Goal: Task Accomplishment & Management: Manage account settings

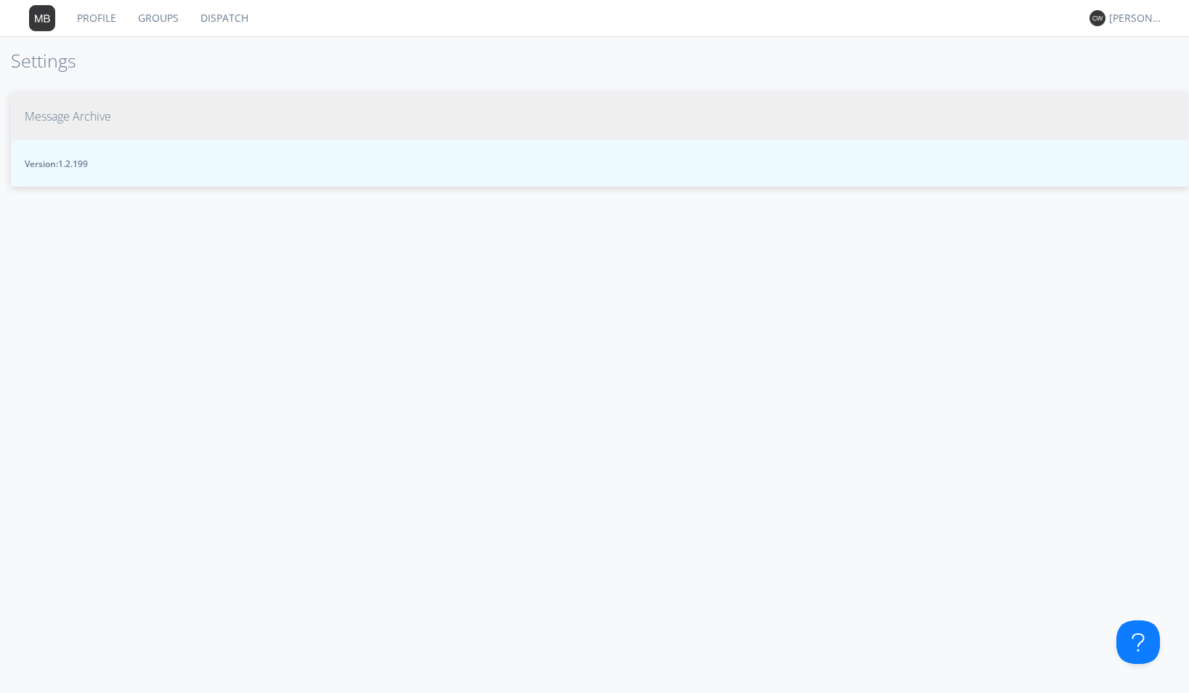
click at [115, 117] on button "Message Archive" at bounding box center [600, 116] width 1178 height 47
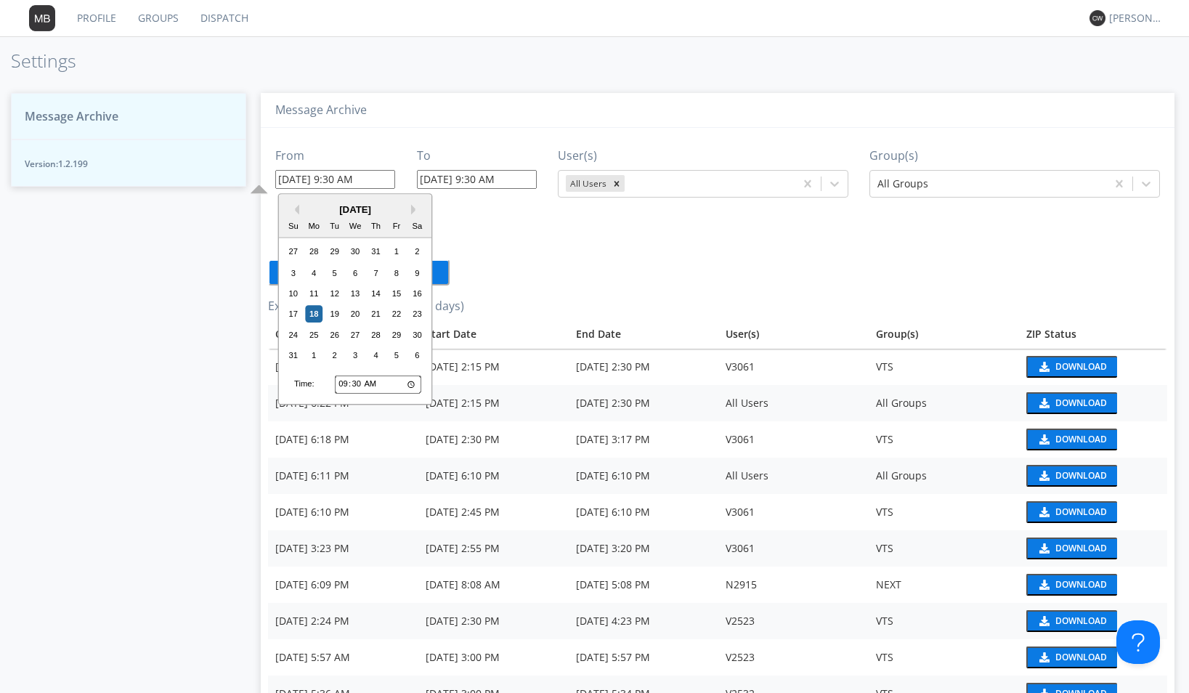
click at [391, 179] on input "08/18/2025 9:30 AM" at bounding box center [335, 179] width 120 height 19
click at [341, 386] on input "09:30" at bounding box center [378, 384] width 86 height 19
type input "01:30"
type input "08/18/2025 1:30 AM"
type input "14:30"
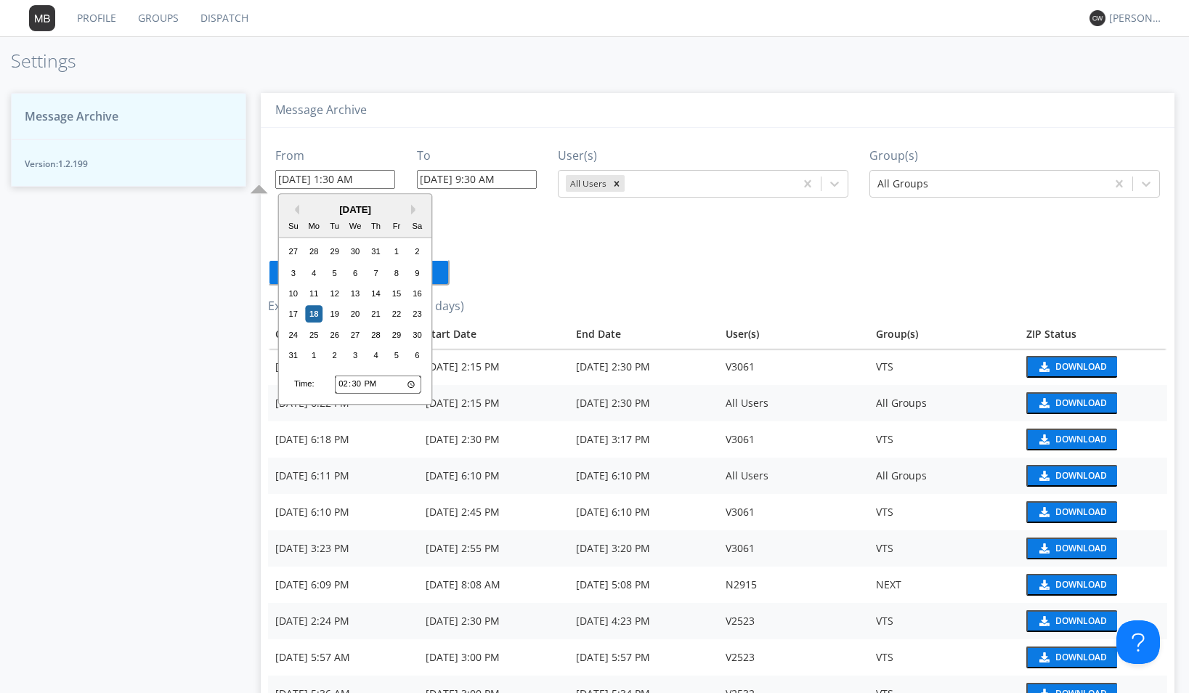
type input "08/18/2025 2:30 PM"
click at [357, 384] on input "14:30" at bounding box center [378, 384] width 86 height 19
type input "14:04"
type input "08/18/2025 2:04 PM"
type input "14:42"
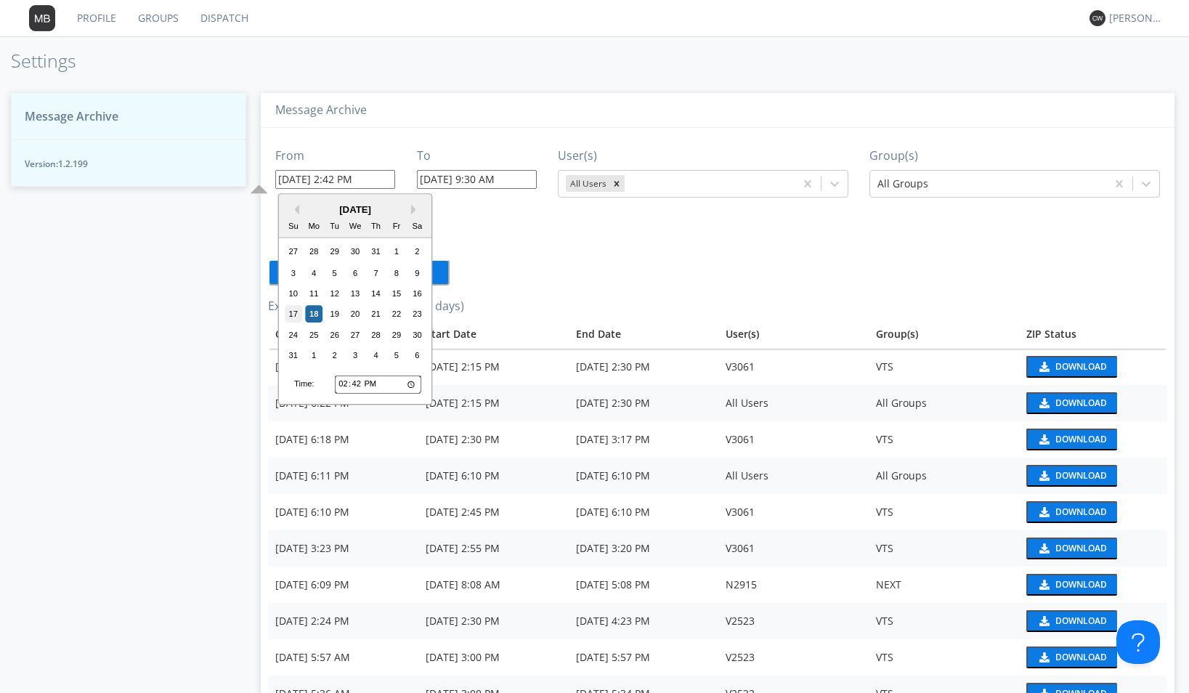
click at [296, 314] on div "17" at bounding box center [293, 314] width 17 height 17
type input "08/17/2025 2:42 PM"
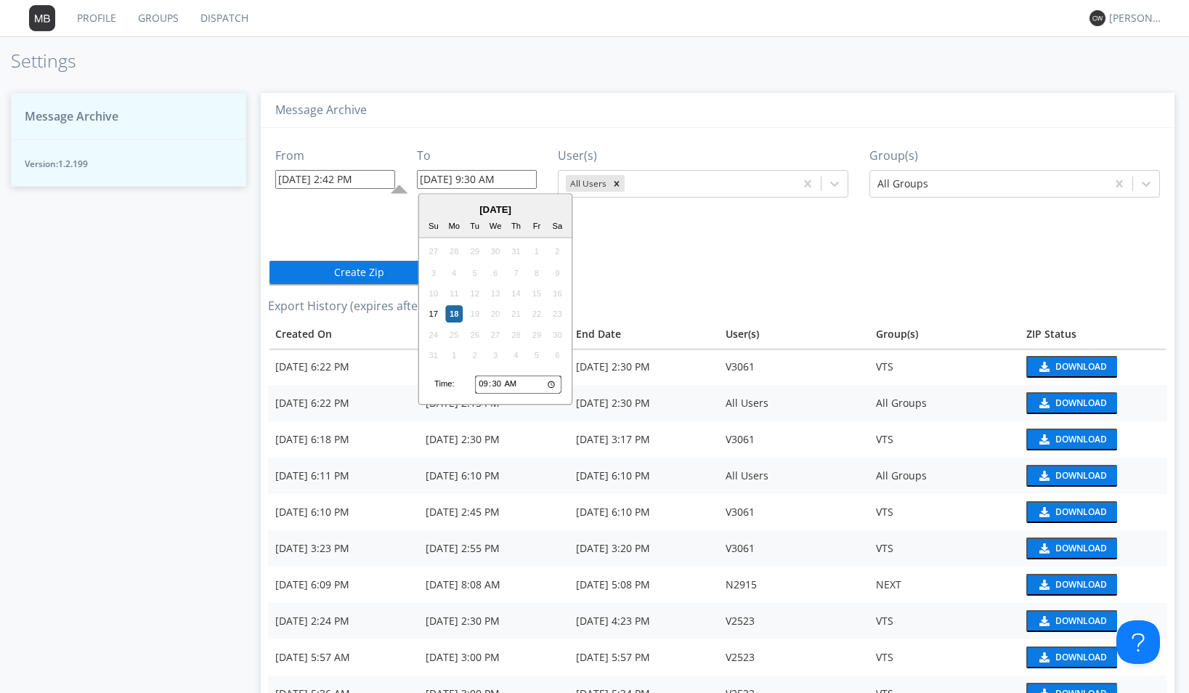
click at [517, 178] on input "08/18/2025 9:30 AM" at bounding box center [477, 179] width 120 height 19
click at [481, 384] on input "09:30" at bounding box center [518, 384] width 86 height 19
type input "01:30"
type input "08/18/2025 1:30 AM"
type input "15:30"
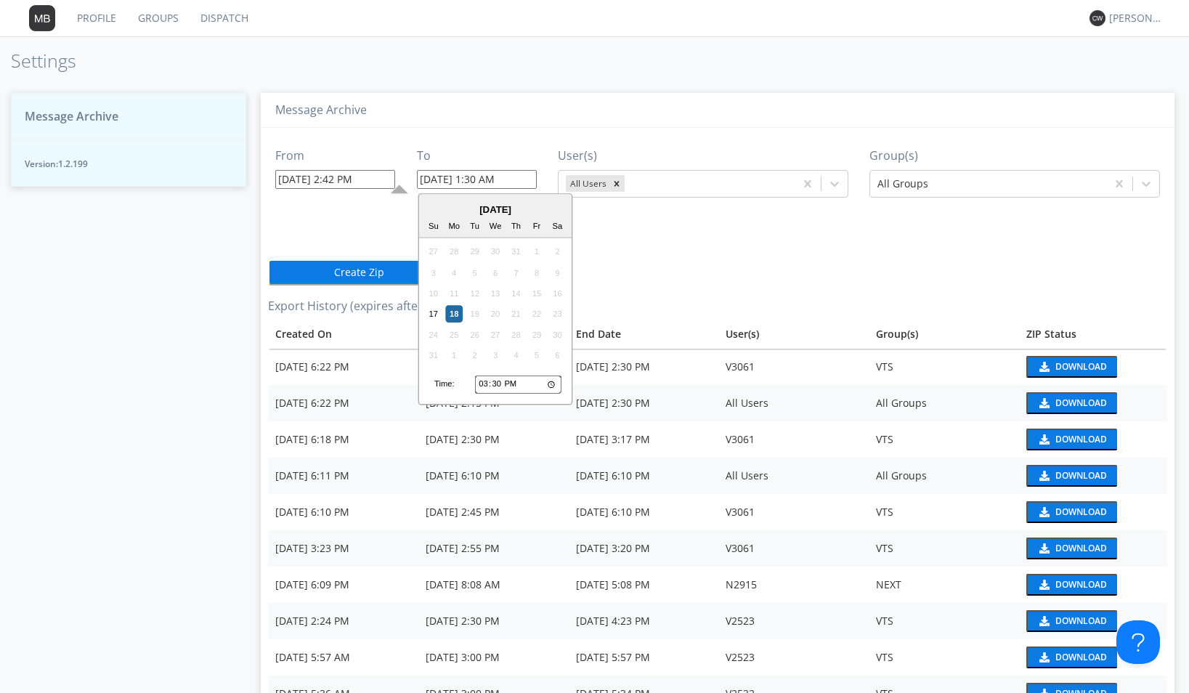
type input "08/18/2025 3:30 PM"
click at [493, 385] on input "15:30" at bounding box center [518, 384] width 86 height 19
type input "15:04"
type input "08/18/2025 3:04 PM"
type input "15:41"
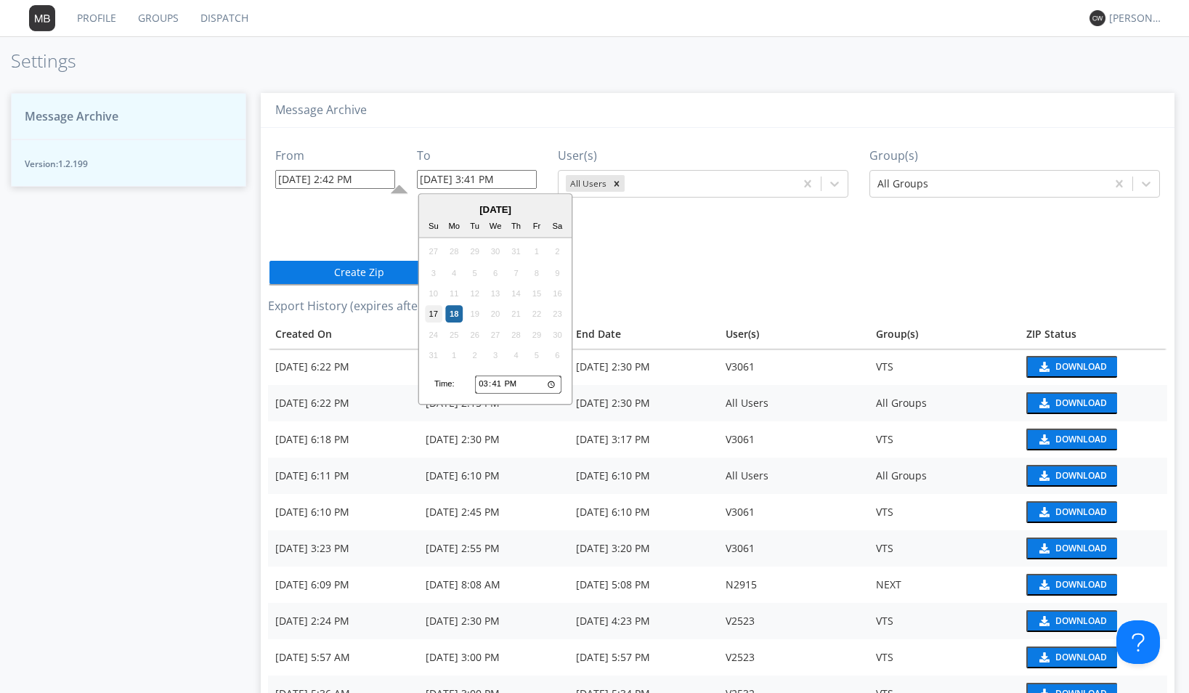
click at [434, 310] on div "17" at bounding box center [433, 314] width 17 height 17
type input "08/17/2025 3:41 PM"
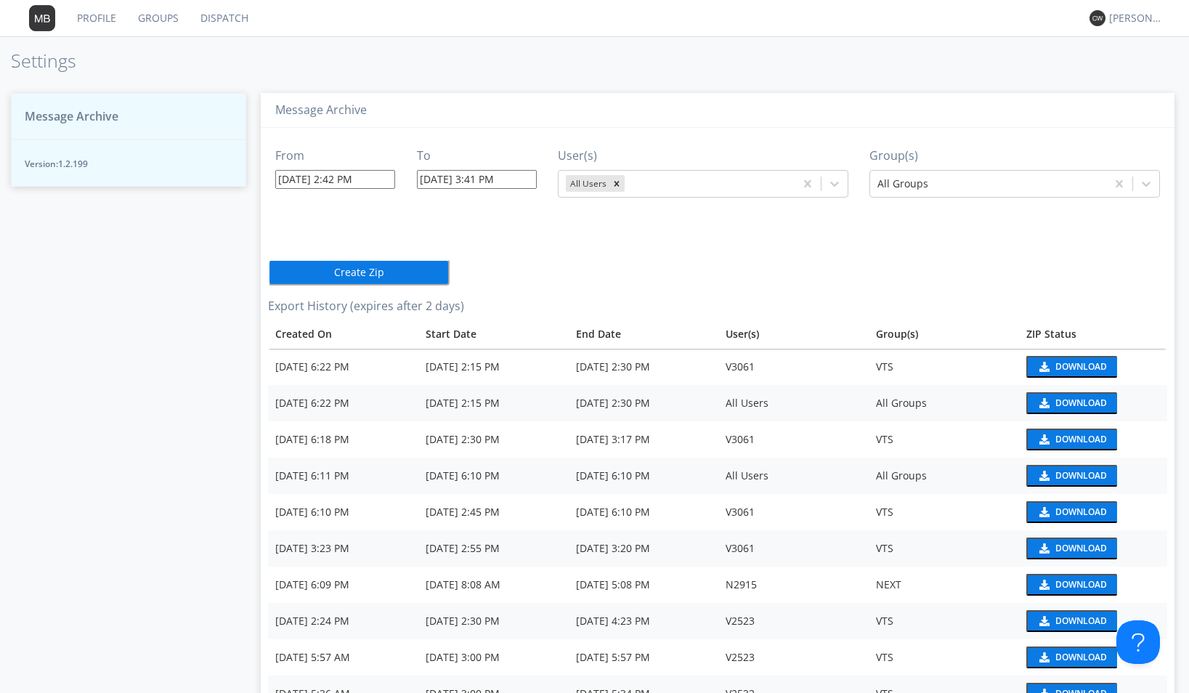
click at [537, 269] on div "From 08/17/2025 2:42 PM To 08/17/2025 3:41 PM User(s) All Users Group(s) All Gr…" at bounding box center [717, 601] width 899 height 947
click at [834, 185] on icon at bounding box center [834, 184] width 15 height 15
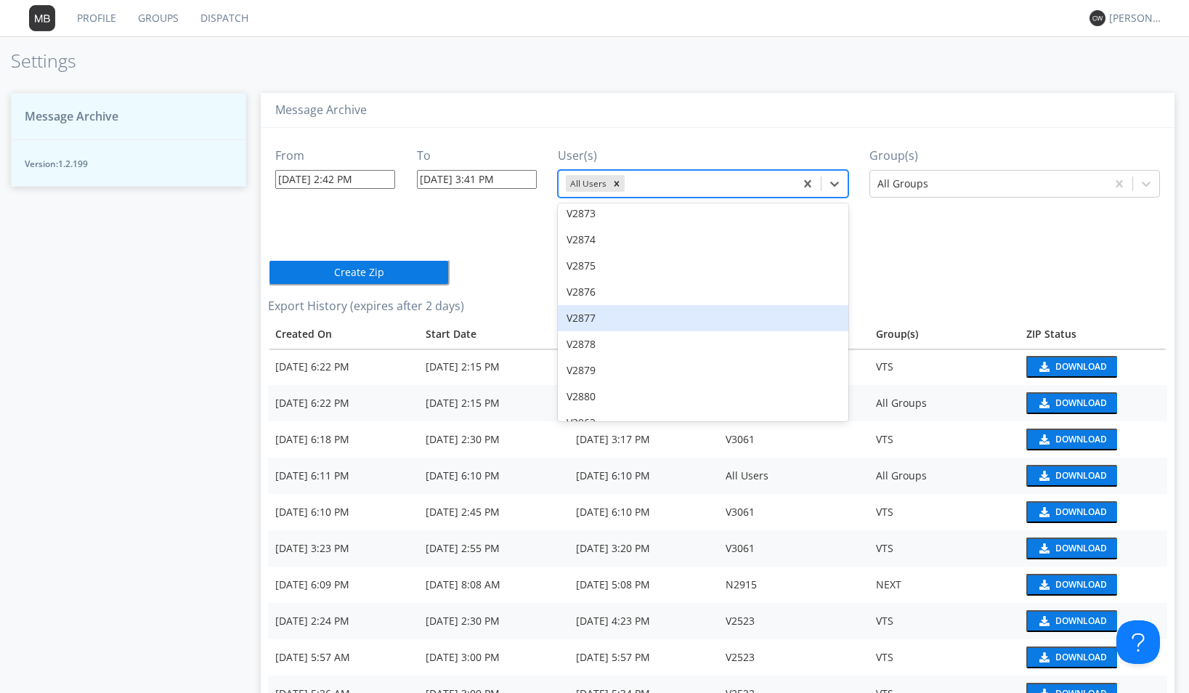
scroll to position [20940, 0]
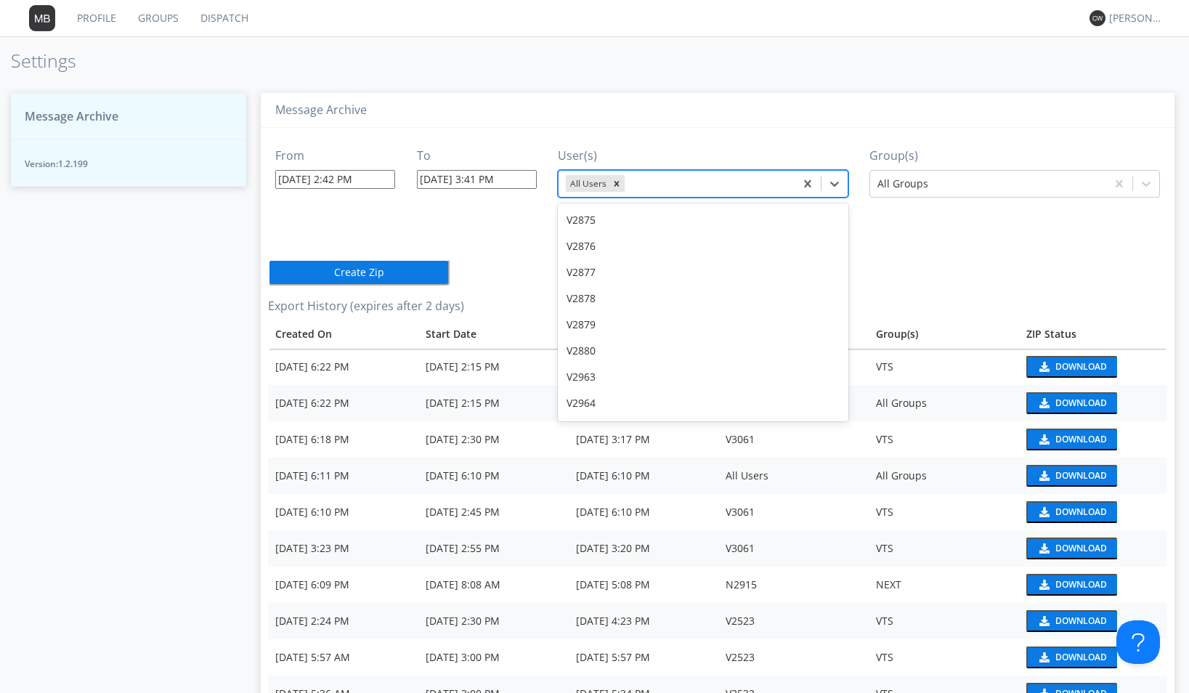
click at [711, 442] on div "V2966" at bounding box center [703, 455] width 291 height 26
click at [612, 185] on icon "Remove All Users" at bounding box center [617, 184] width 10 height 10
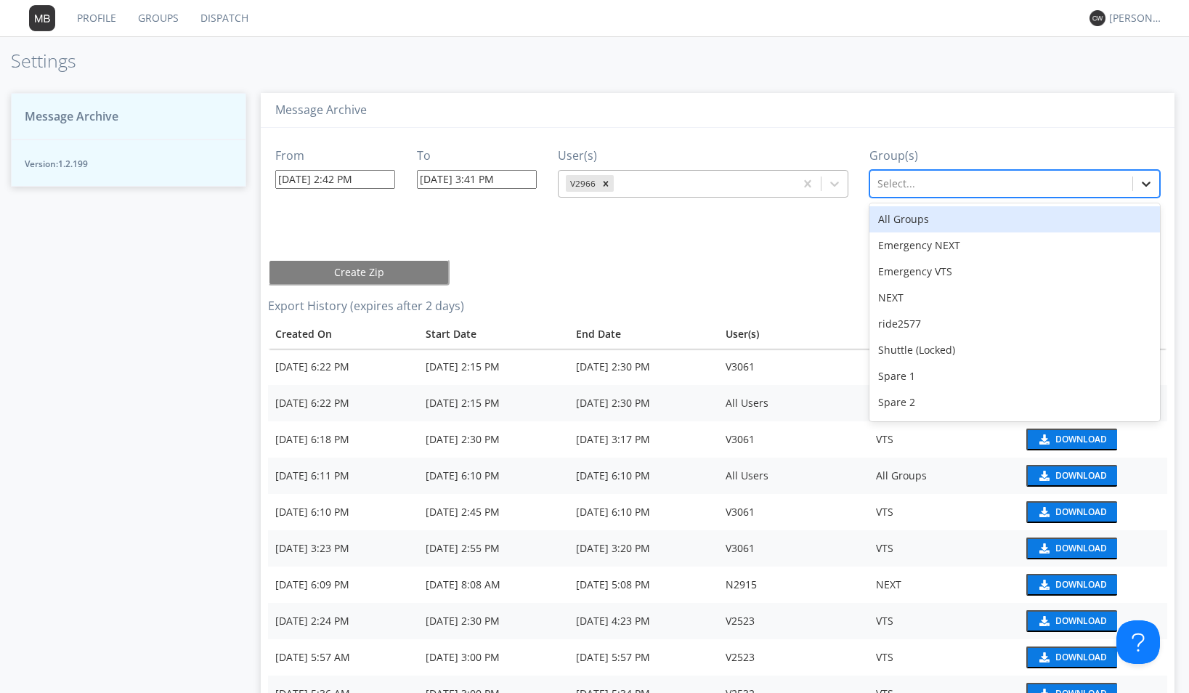
click at [1139, 186] on icon at bounding box center [1146, 184] width 15 height 15
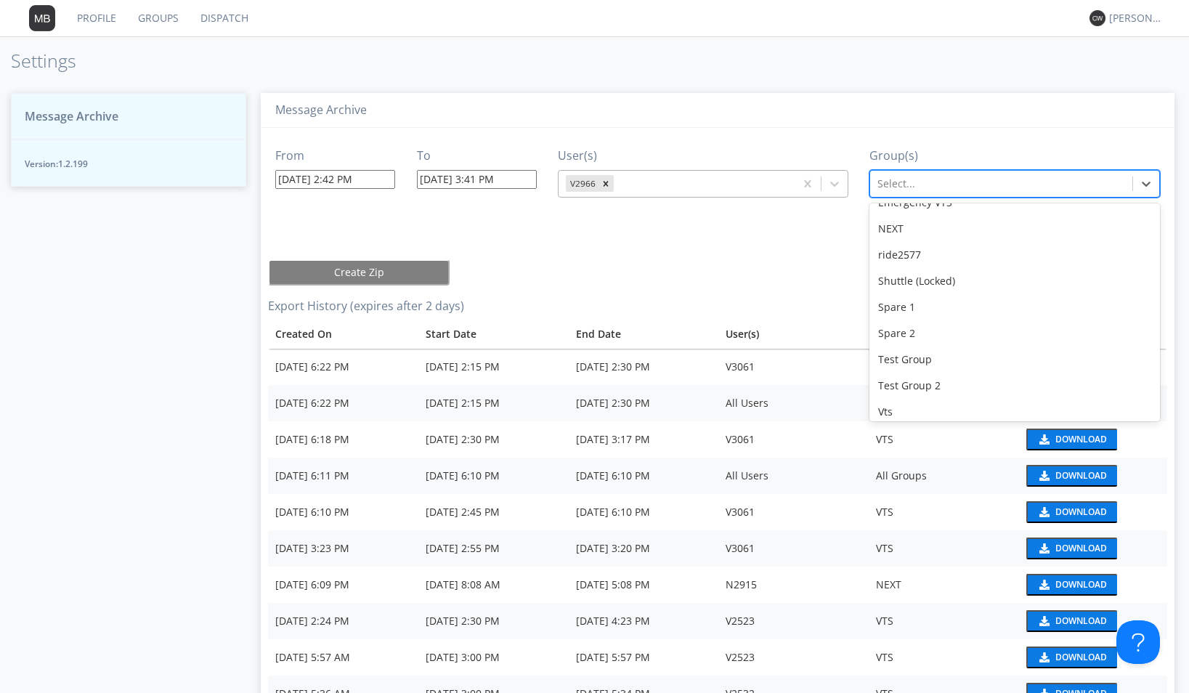
scroll to position [128, 0]
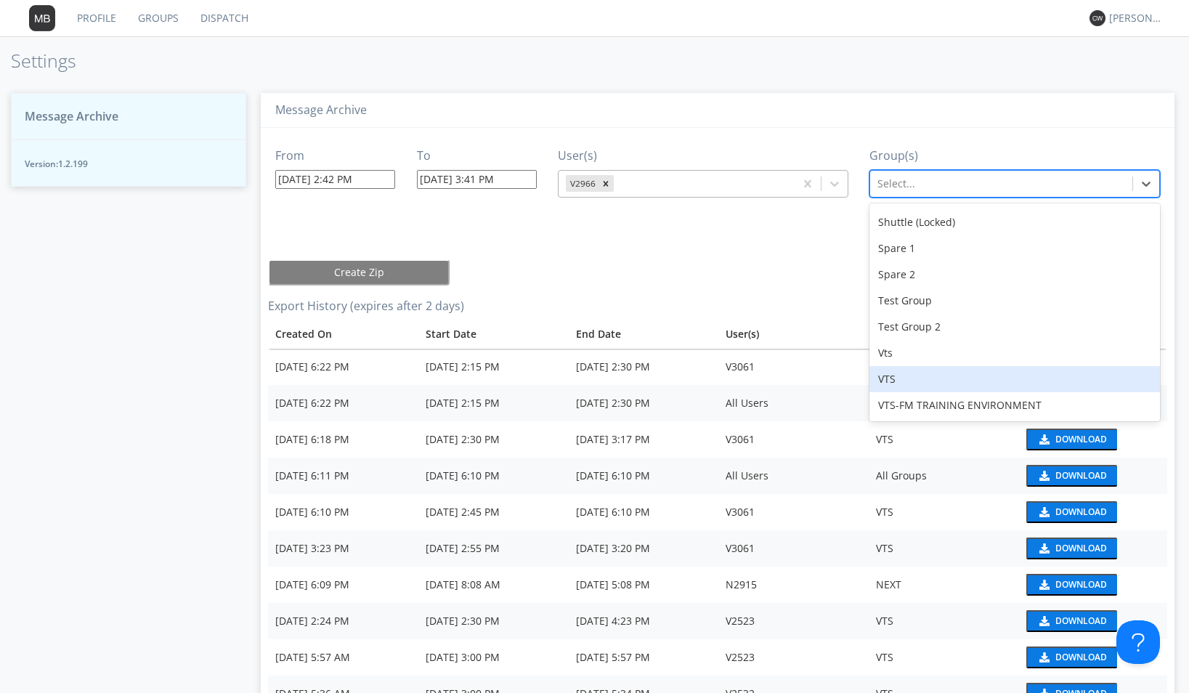
click at [895, 384] on div "VTS" at bounding box center [1015, 379] width 291 height 26
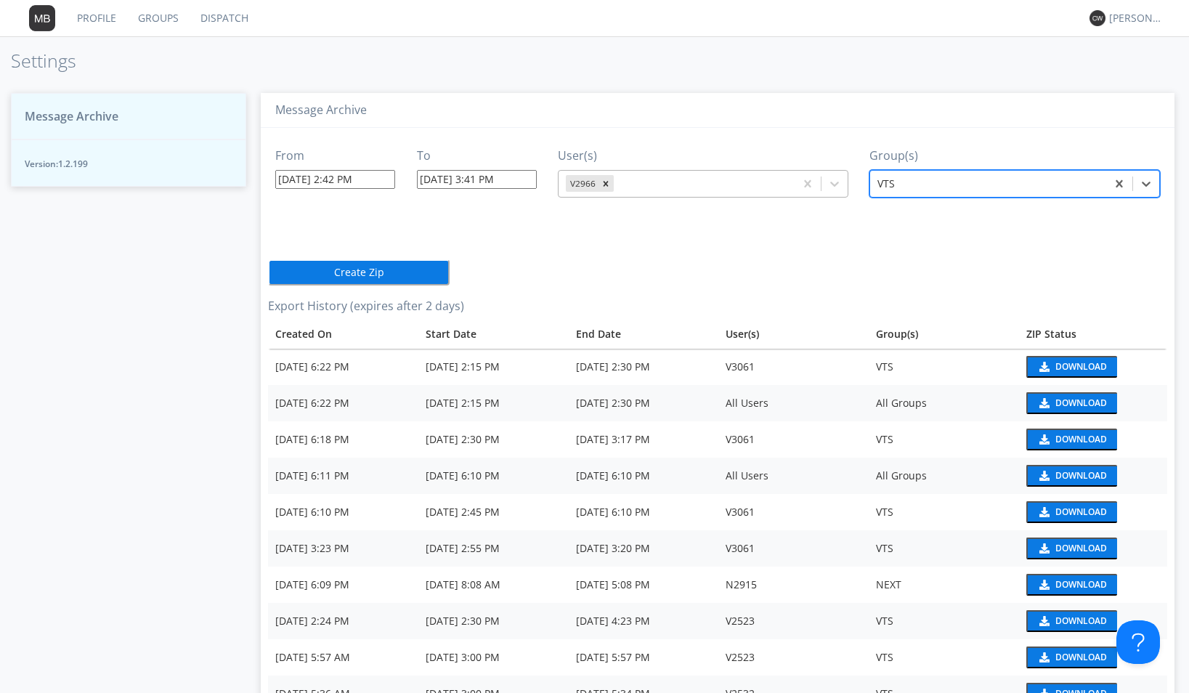
click at [432, 278] on button "Create Zip" at bounding box center [359, 272] width 182 height 26
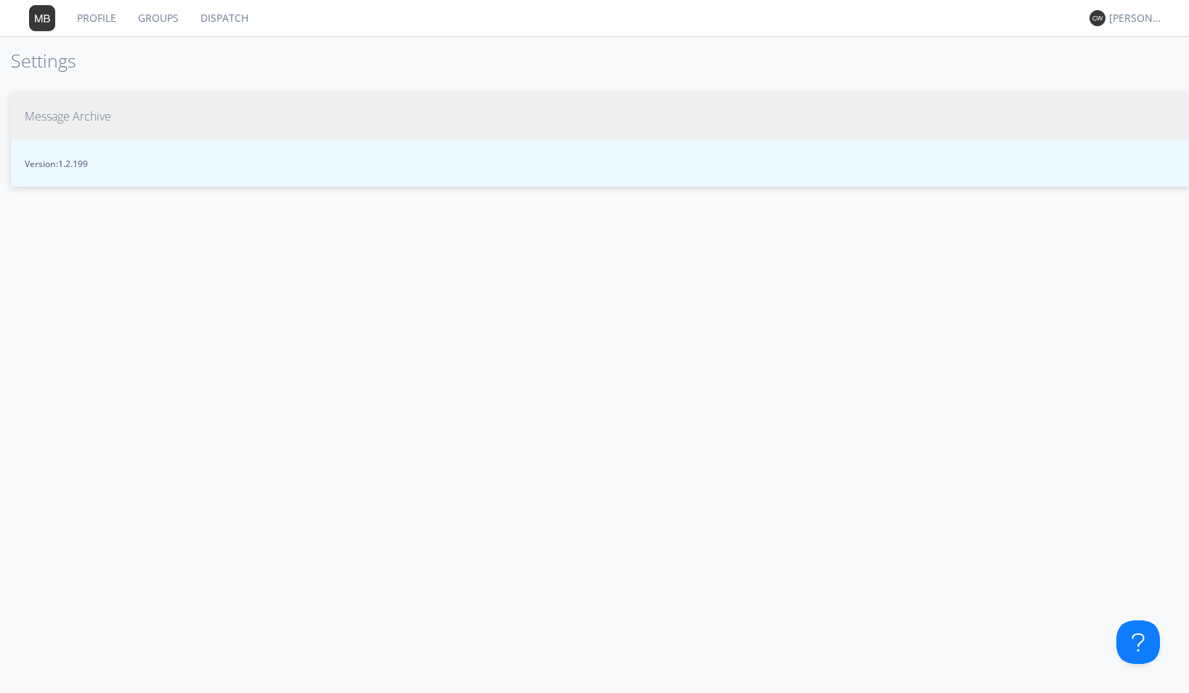
click at [110, 116] on span "Message Archive" at bounding box center [68, 116] width 86 height 17
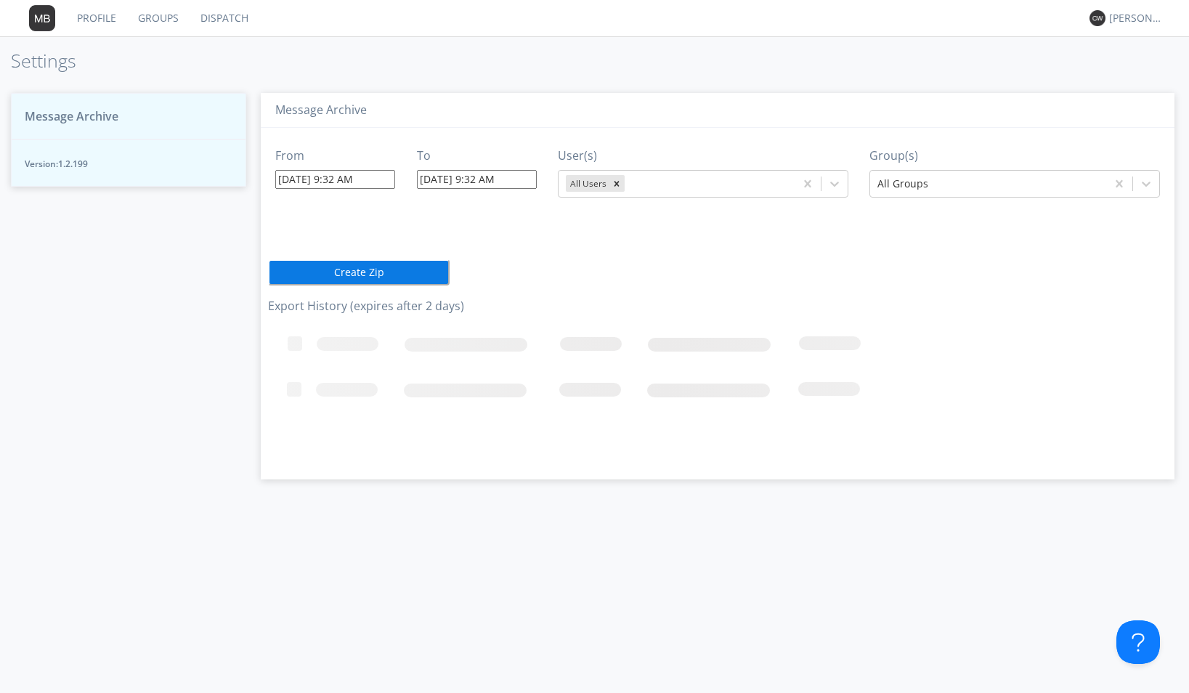
click at [365, 276] on button "Create Zip" at bounding box center [359, 272] width 182 height 26
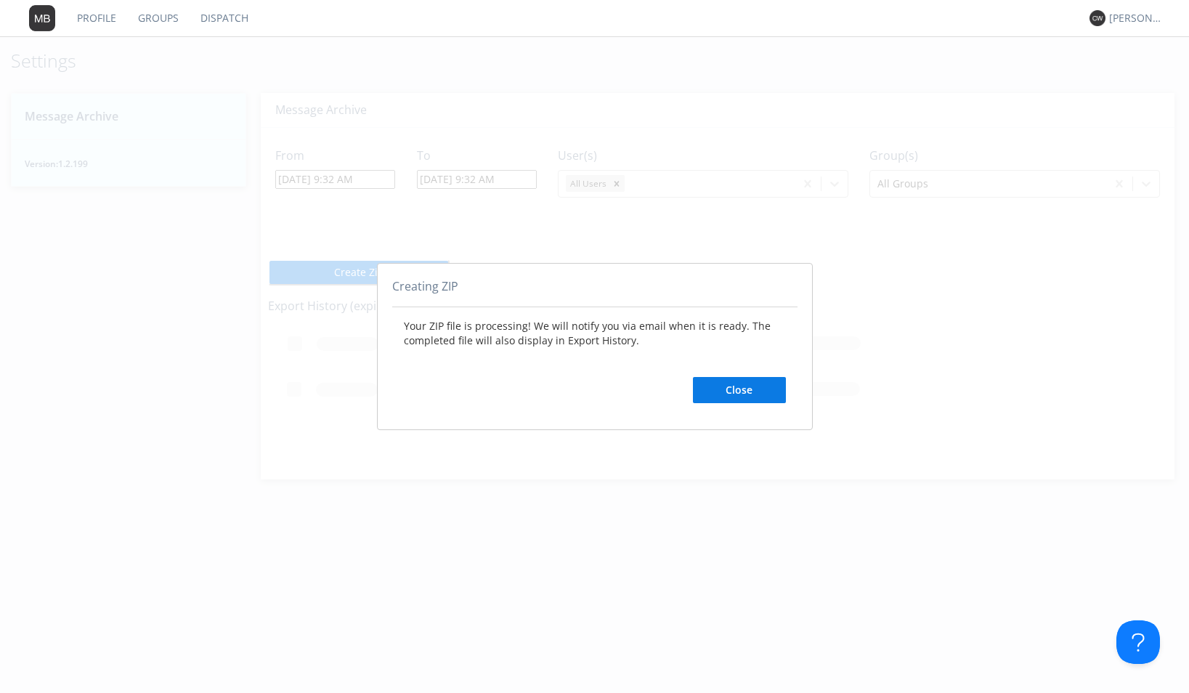
click at [747, 392] on button "Close" at bounding box center [739, 390] width 93 height 26
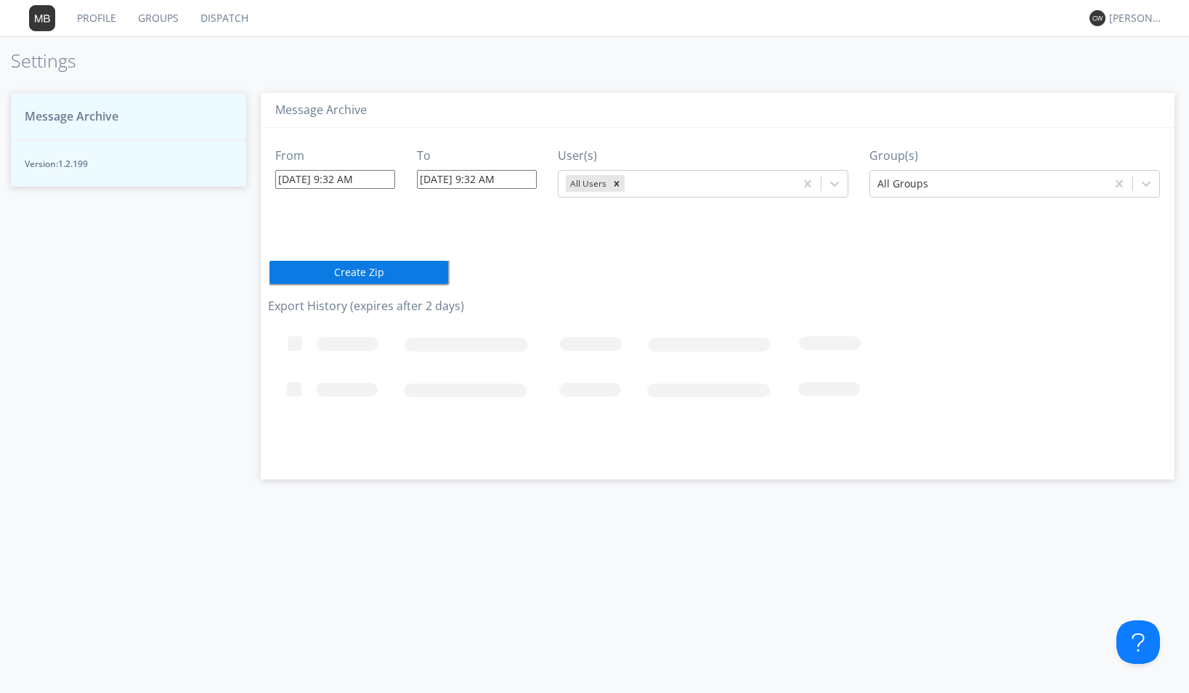
click at [76, 112] on span "Message Archive" at bounding box center [72, 116] width 94 height 17
click at [841, 281] on div "From 08/18/2025 9:32 AM To 08/18/2025 9:32 AM User(s) All Users Group(s) All Gr…" at bounding box center [717, 298] width 899 height 341
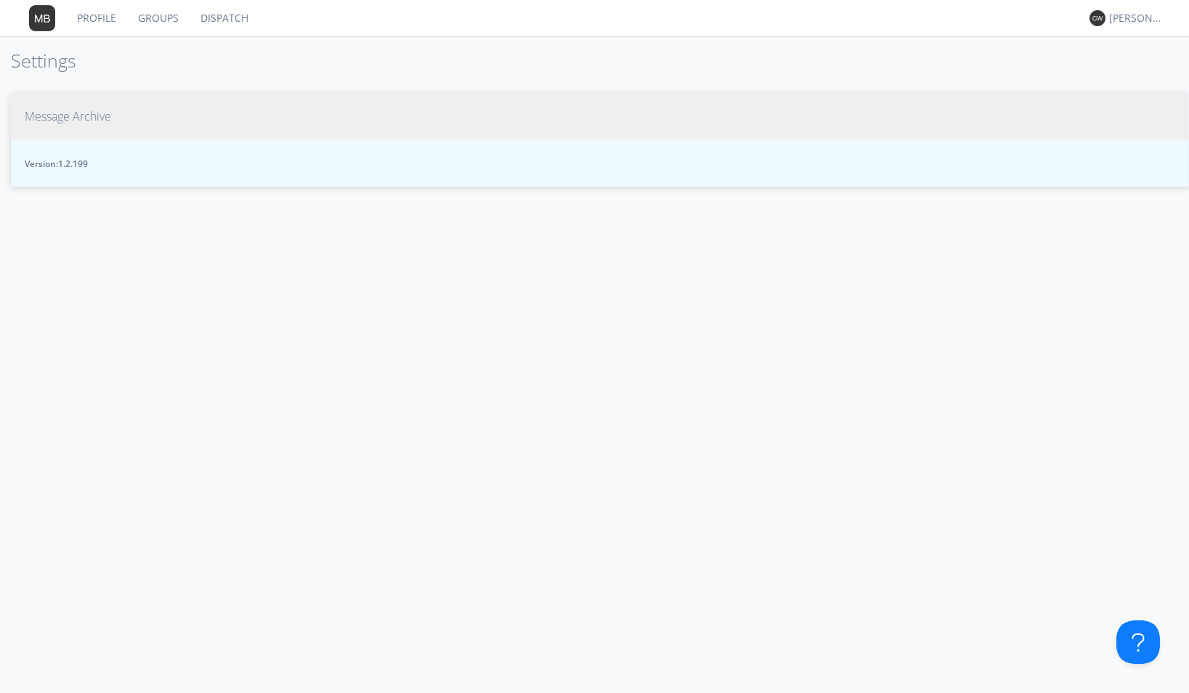
click at [78, 111] on span "Message Archive" at bounding box center [68, 116] width 86 height 17
click at [104, 115] on span "Message Archive" at bounding box center [68, 116] width 86 height 17
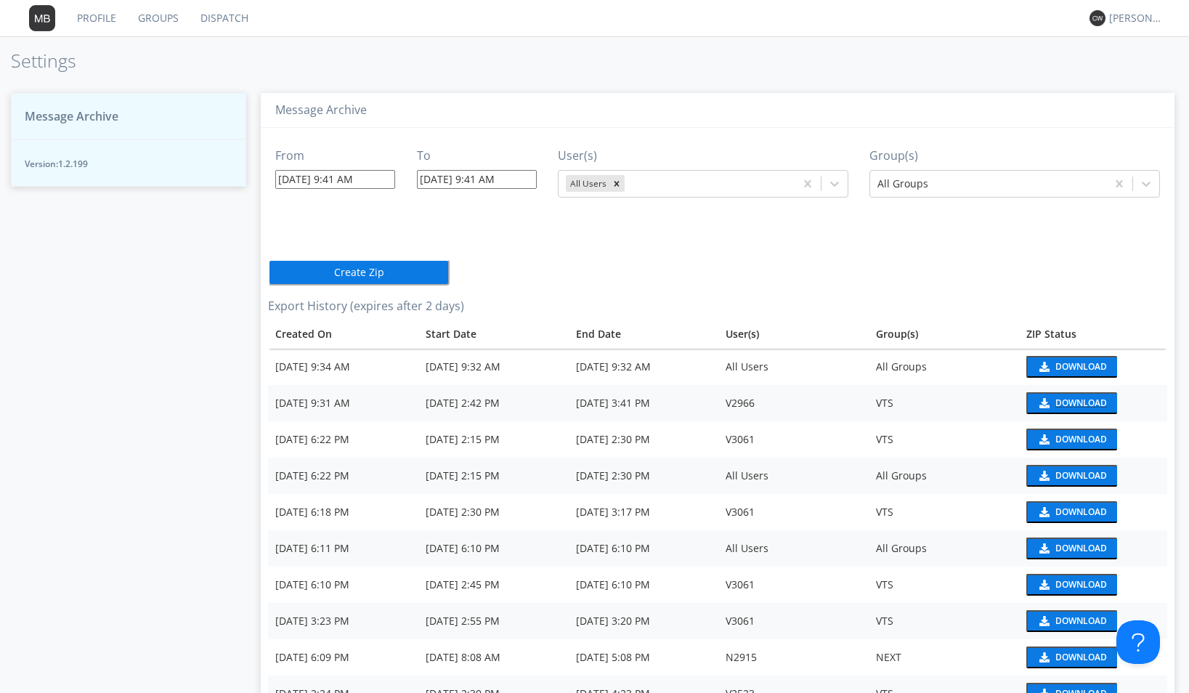
click at [1056, 404] on div "Download" at bounding box center [1082, 403] width 52 height 9
click at [525, 407] on div "[DATE] 2:42 PM" at bounding box center [494, 403] width 136 height 15
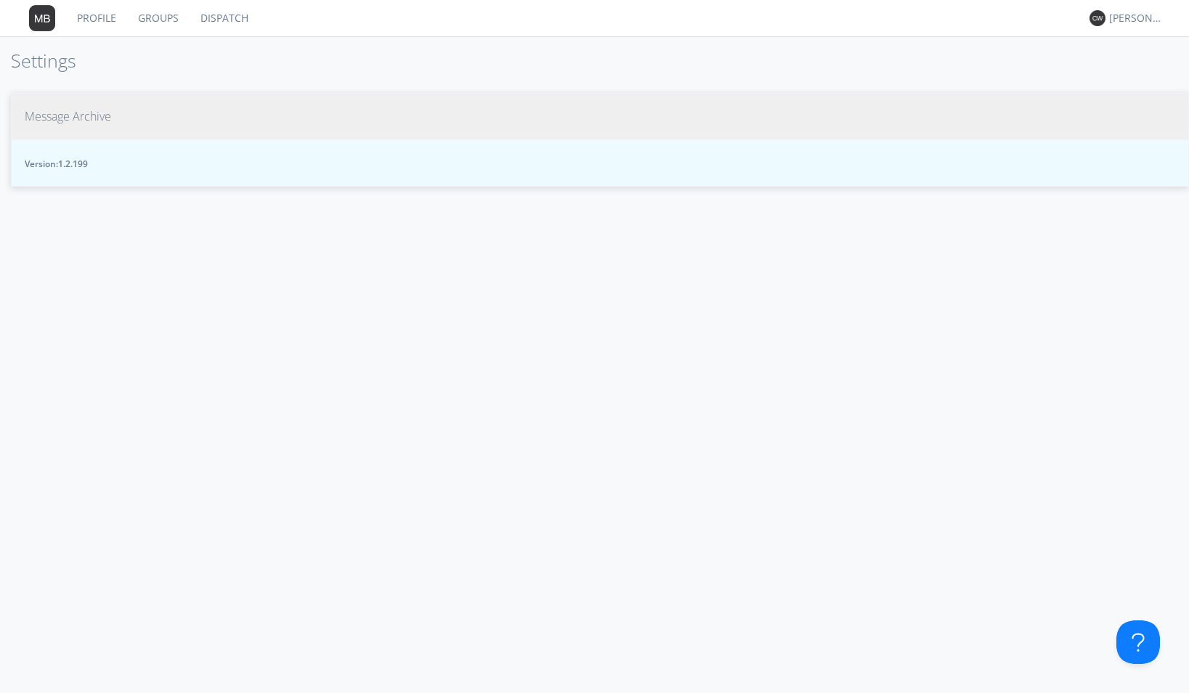
click at [97, 111] on span "Message Archive" at bounding box center [68, 116] width 86 height 17
click at [108, 118] on span "Message Archive" at bounding box center [68, 116] width 86 height 17
click at [81, 118] on span "Message Archive" at bounding box center [68, 116] width 86 height 17
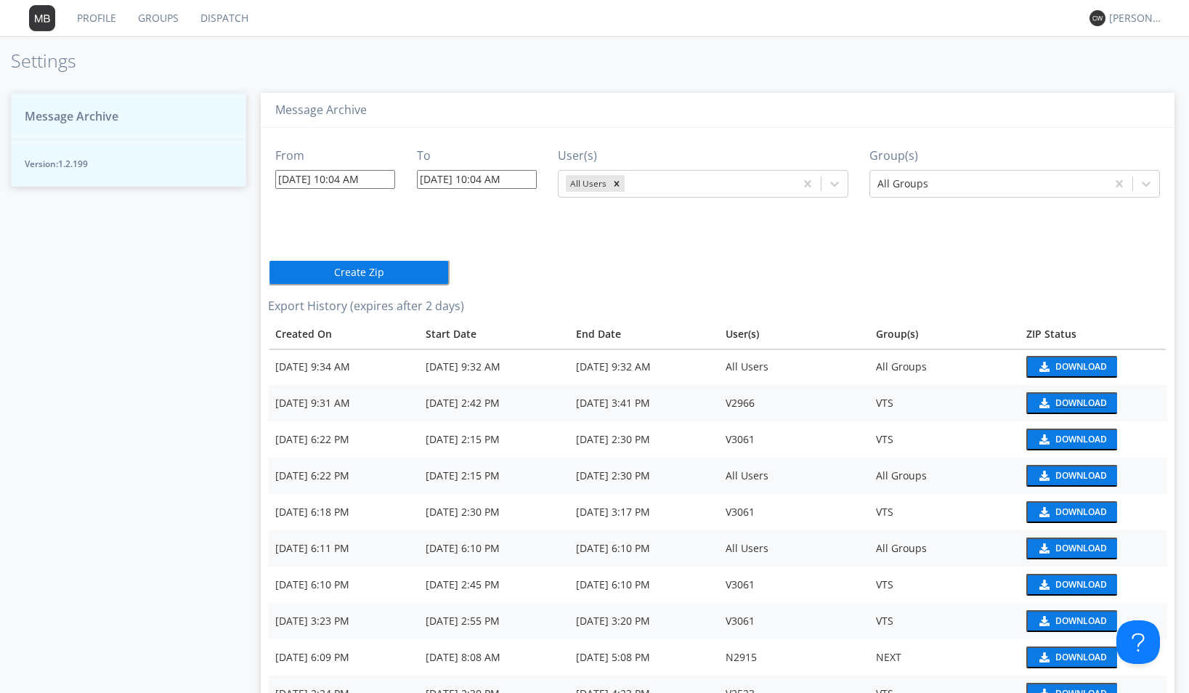
click at [1049, 402] on button "Download" at bounding box center [1072, 403] width 91 height 22
